Goal: Task Accomplishment & Management: Use online tool/utility

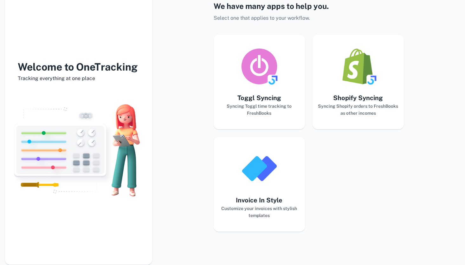
scroll to position [35, 0]
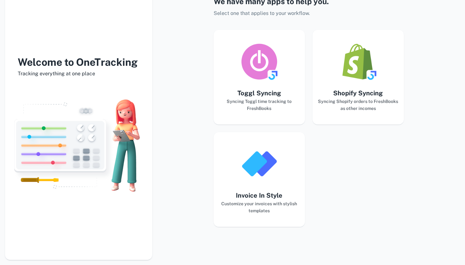
click at [254, 201] on h6 "Customize your invoices with stylish templates" at bounding box center [259, 207] width 81 height 14
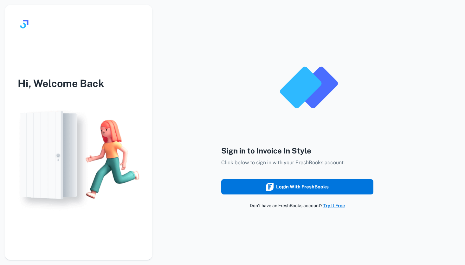
click at [262, 183] on button "Login with FreshBooks" at bounding box center [297, 186] width 152 height 15
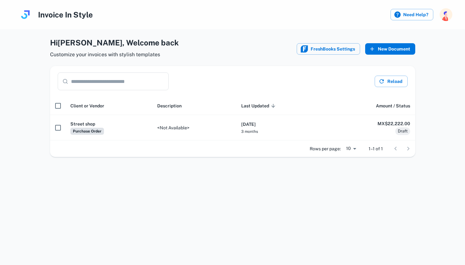
click at [389, 45] on button "New Document" at bounding box center [391, 48] width 50 height 11
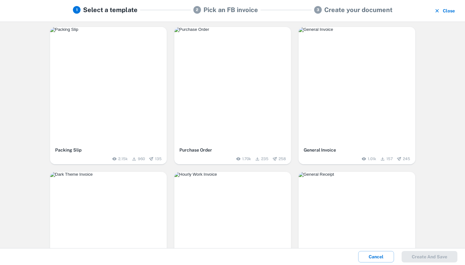
click at [222, 32] on img "button" at bounding box center [233, 29] width 117 height 5
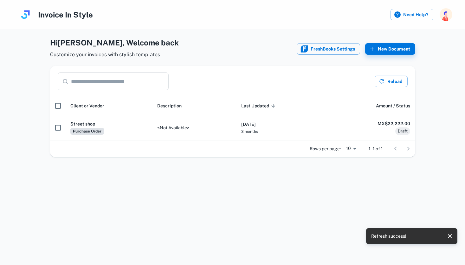
click at [221, 14] on div "Invoice In Style Need Help?" at bounding box center [232, 14] width 465 height 29
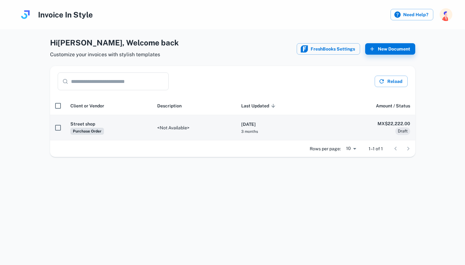
click at [181, 133] on td "<Not Available>" at bounding box center [194, 127] width 84 height 25
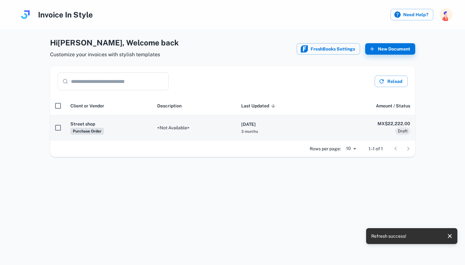
click at [192, 131] on td "<Not Available>" at bounding box center [194, 127] width 84 height 25
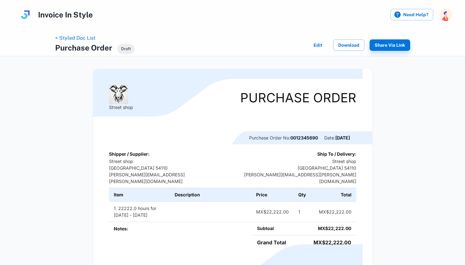
click at [317, 44] on button "Edit" at bounding box center [318, 44] width 20 height 11
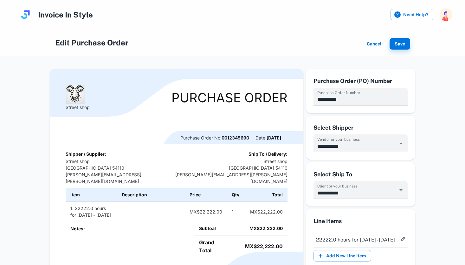
click at [381, 44] on button "Cancel" at bounding box center [375, 43] width 20 height 11
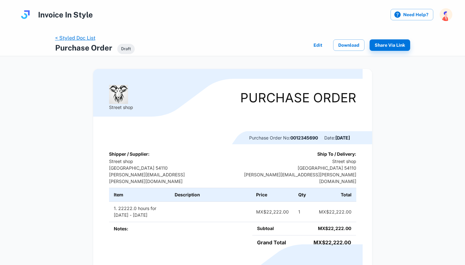
click at [67, 39] on link "< Styled Doc List" at bounding box center [75, 38] width 40 height 6
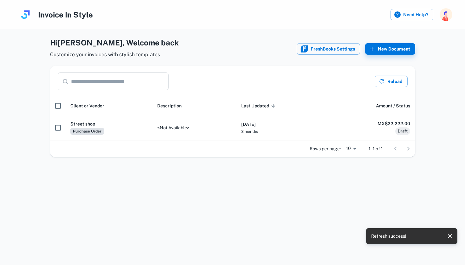
click at [308, 204] on div "Hi Donovan , Welcome back Customize your invoices with stylish templates FreshB…" at bounding box center [232, 132] width 465 height 265
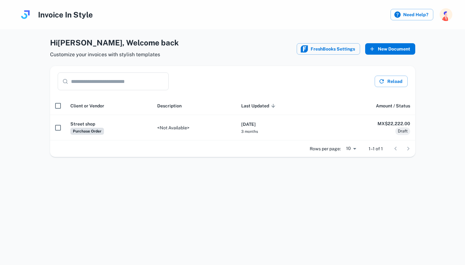
click at [383, 49] on button "New Document" at bounding box center [391, 48] width 50 height 11
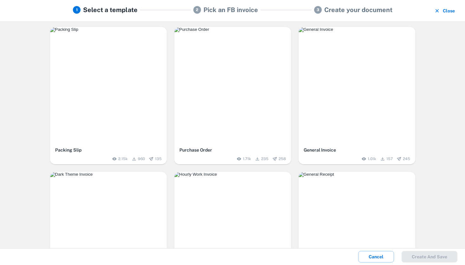
click at [253, 32] on img "button" at bounding box center [233, 29] width 117 height 5
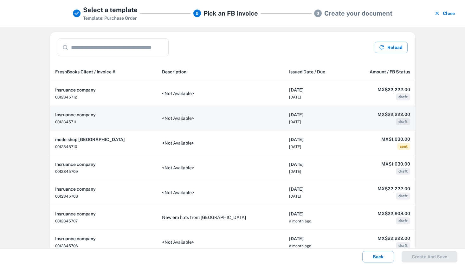
click at [199, 122] on td "<Not Available>" at bounding box center [220, 118] width 127 height 25
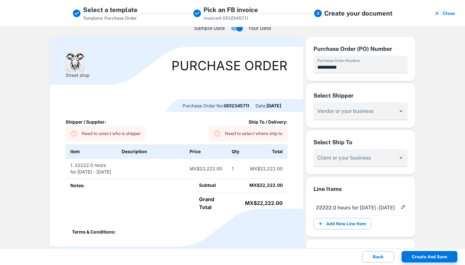
scroll to position [9, 0]
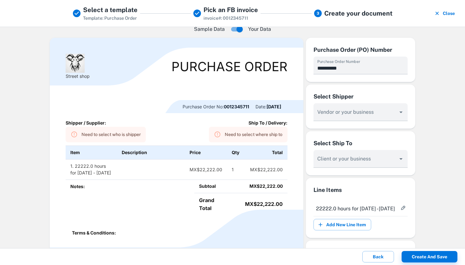
click at [140, 138] on div "Need to select who is shipper" at bounding box center [111, 135] width 59 height 12
click at [348, 109] on div at bounding box center [361, 112] width 94 height 18
click at [402, 113] on icon "Open" at bounding box center [402, 112] width 8 height 8
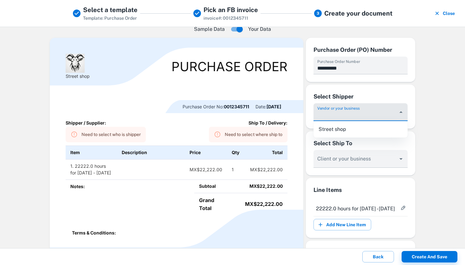
click at [195, 132] on div "Ship To / Delivery: Need to select where ship to" at bounding box center [221, 130] width 133 height 23
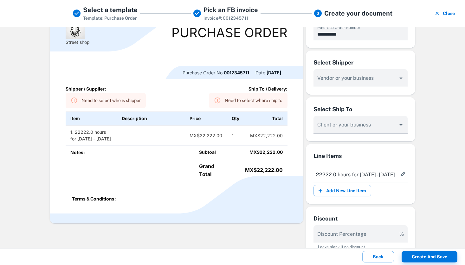
scroll to position [52, 0]
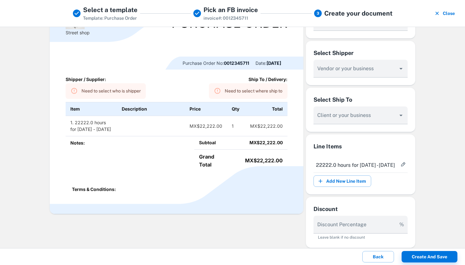
click at [336, 49] on div "Select Shipper" at bounding box center [361, 53] width 94 height 9
click at [404, 118] on icon "Open" at bounding box center [402, 115] width 8 height 8
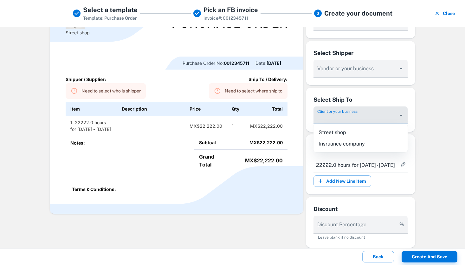
click at [404, 118] on icon "Close" at bounding box center [402, 115] width 8 height 8
click at [404, 118] on icon "Open" at bounding box center [402, 115] width 8 height 8
click at [406, 76] on div at bounding box center [361, 69] width 94 height 18
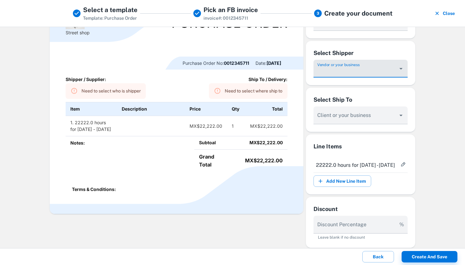
click at [404, 91] on div "Select Ship To Client or your business" at bounding box center [360, 110] width 109 height 44
click at [402, 69] on icon "Open" at bounding box center [401, 69] width 3 height 2
click at [409, 71] on div "Select Shipper Vendor or your business" at bounding box center [360, 63] width 109 height 44
click at [400, 68] on icon "Open" at bounding box center [401, 69] width 3 height 2
click at [402, 120] on div at bounding box center [361, 115] width 94 height 18
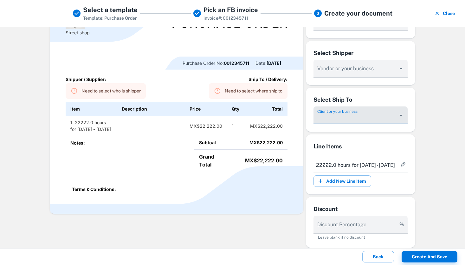
click at [333, 101] on div "Select Ship To" at bounding box center [361, 99] width 94 height 9
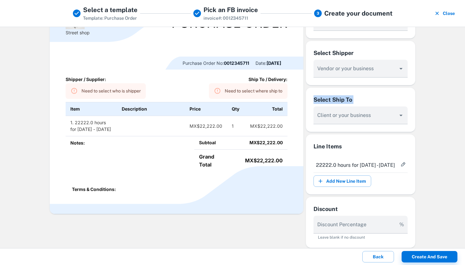
click at [308, 104] on div "Select Ship To Client or your business" at bounding box center [360, 110] width 109 height 44
click at [403, 115] on icon "Open" at bounding box center [402, 115] width 8 height 8
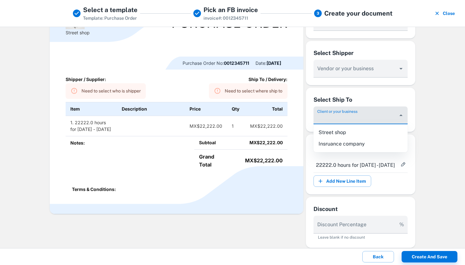
click at [418, 148] on div "**********" at bounding box center [233, 148] width 381 height 337
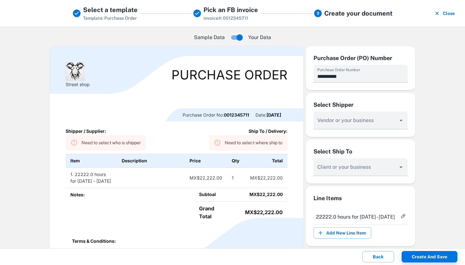
scroll to position [0, 0]
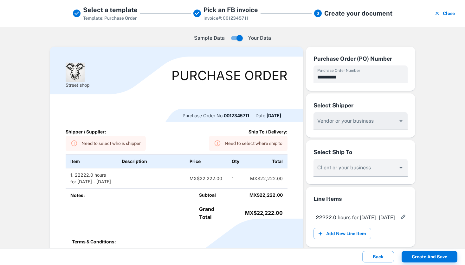
click at [391, 123] on input "Vendor or your business" at bounding box center [355, 124] width 79 height 12
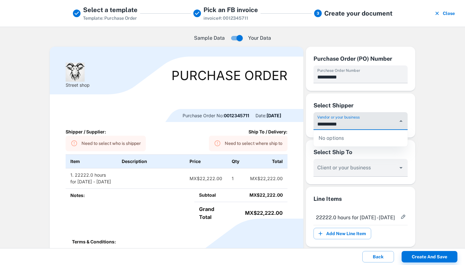
type input "**********"
click at [382, 153] on div "Select Ship To" at bounding box center [361, 152] width 94 height 9
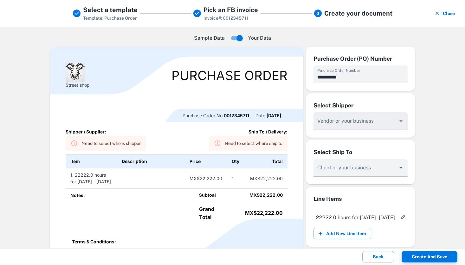
click at [346, 115] on div at bounding box center [361, 121] width 94 height 18
click at [401, 120] on icon "Open" at bounding box center [402, 121] width 8 height 8
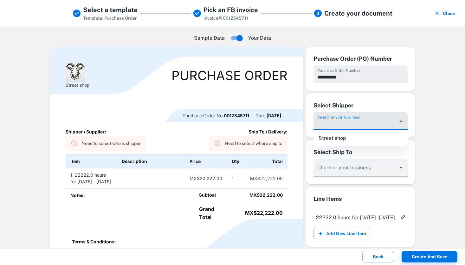
click at [371, 81] on input "**********" at bounding box center [361, 74] width 94 height 18
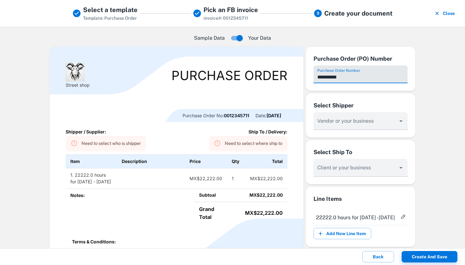
click at [371, 81] on input "**********" at bounding box center [361, 74] width 94 height 18
type input "*********"
click at [112, 145] on div "Need to select who is shipper" at bounding box center [111, 143] width 59 height 12
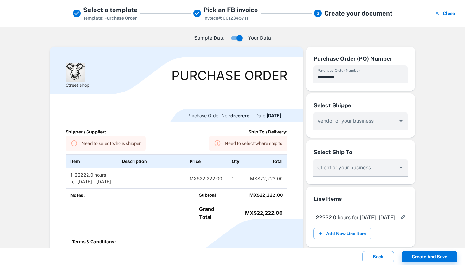
click at [72, 144] on icon at bounding box center [74, 143] width 6 height 6
click at [398, 121] on icon "Open" at bounding box center [402, 121] width 8 height 8
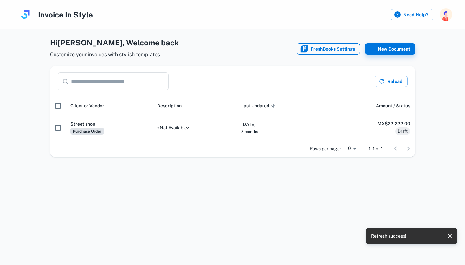
click at [345, 44] on button "FreshBooks Settings" at bounding box center [328, 48] width 63 height 11
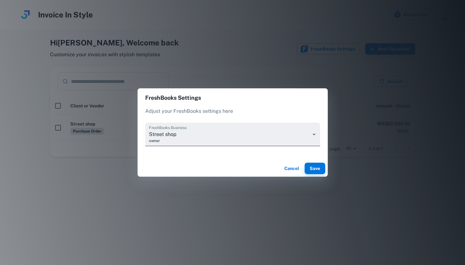
click at [285, 134] on body "Invoice In Style Need Help? Hi Donovan , Welcome back Customize your invoices w…" at bounding box center [232, 132] width 465 height 265
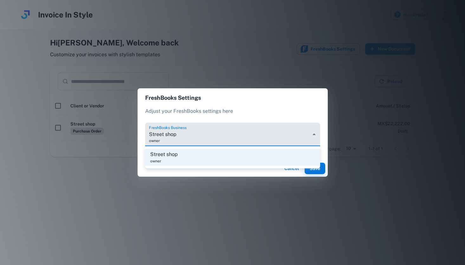
click at [353, 129] on div at bounding box center [232, 132] width 465 height 265
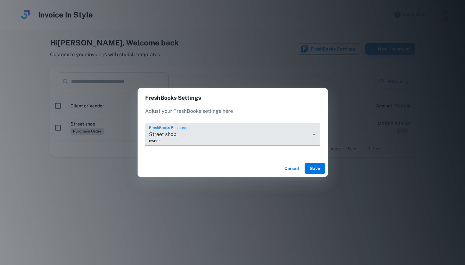
click at [315, 164] on button "Save" at bounding box center [315, 167] width 21 height 11
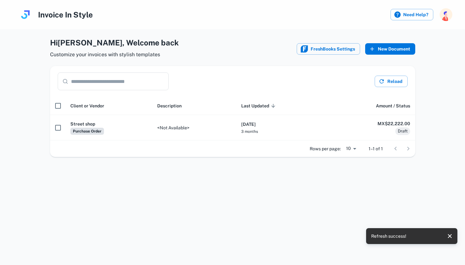
click at [393, 48] on button "New Document" at bounding box center [391, 48] width 50 height 11
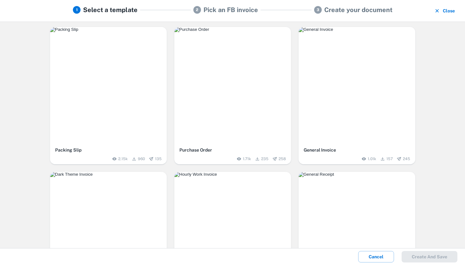
click at [226, 32] on img "button" at bounding box center [233, 29] width 117 height 5
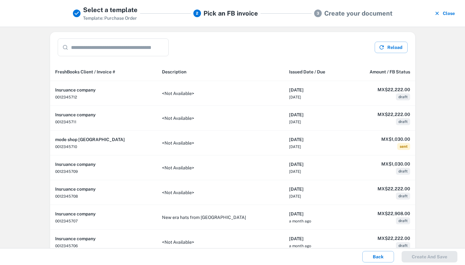
click at [391, 41] on div "​ ​ Reload" at bounding box center [233, 47] width 366 height 30
click at [384, 54] on div "​ ​ Reload" at bounding box center [233, 47] width 366 height 30
click at [450, 13] on button "Close" at bounding box center [445, 13] width 25 height 16
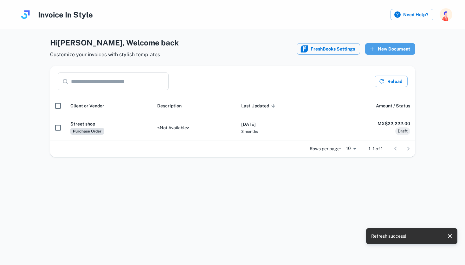
click at [384, 54] on button "New Document" at bounding box center [391, 48] width 50 height 11
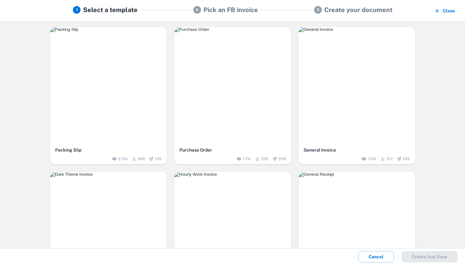
click at [215, 32] on img "button" at bounding box center [233, 29] width 117 height 5
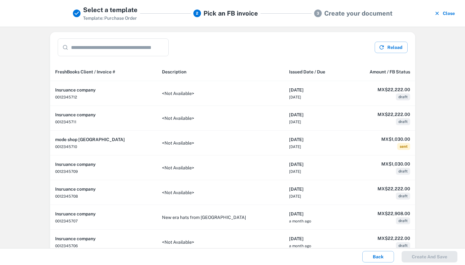
click at [138, 45] on input "text" at bounding box center [120, 47] width 98 height 18
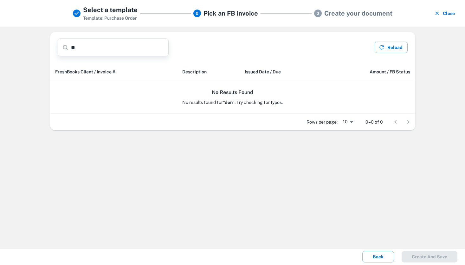
type input "*"
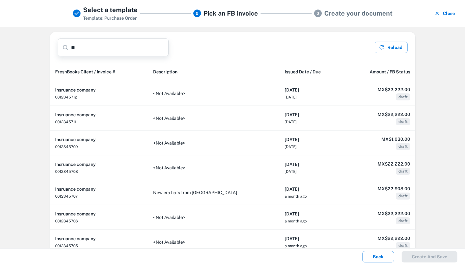
type input "*"
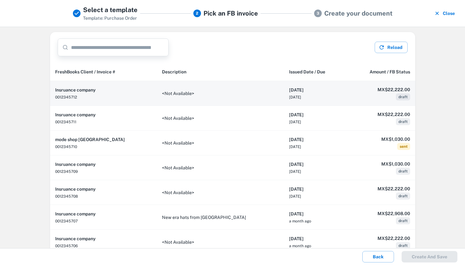
click at [114, 96] on th "Insruance company 0012345712" at bounding box center [103, 93] width 107 height 25
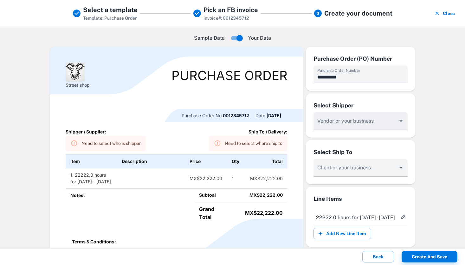
click at [401, 121] on icon "Open" at bounding box center [401, 121] width 3 height 2
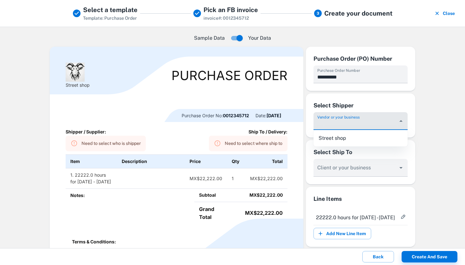
click at [398, 101] on div "Select Shipper" at bounding box center [361, 105] width 94 height 9
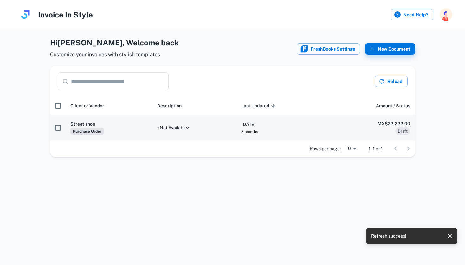
click at [348, 124] on h6 "MX$22,222.00" at bounding box center [372, 123] width 78 height 7
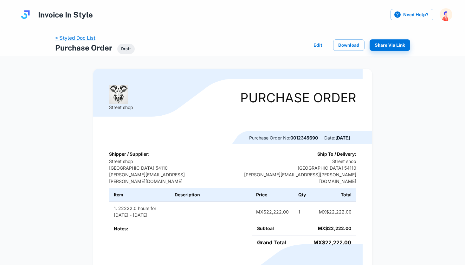
click at [60, 39] on link "< Styled Doc List" at bounding box center [75, 38] width 40 height 6
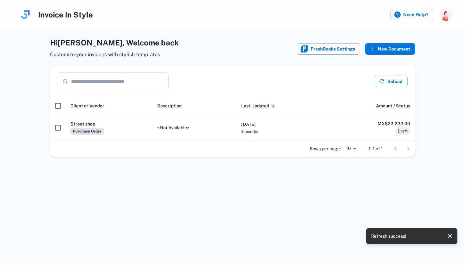
click at [408, 51] on button "New Document" at bounding box center [391, 48] width 50 height 11
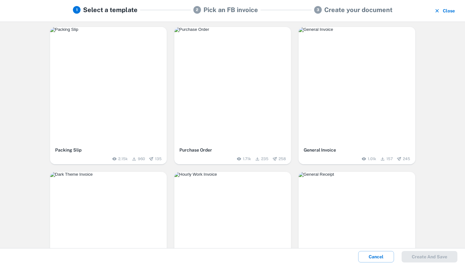
click at [207, 32] on img "button" at bounding box center [233, 29] width 117 height 5
